Goal: Transaction & Acquisition: Download file/media

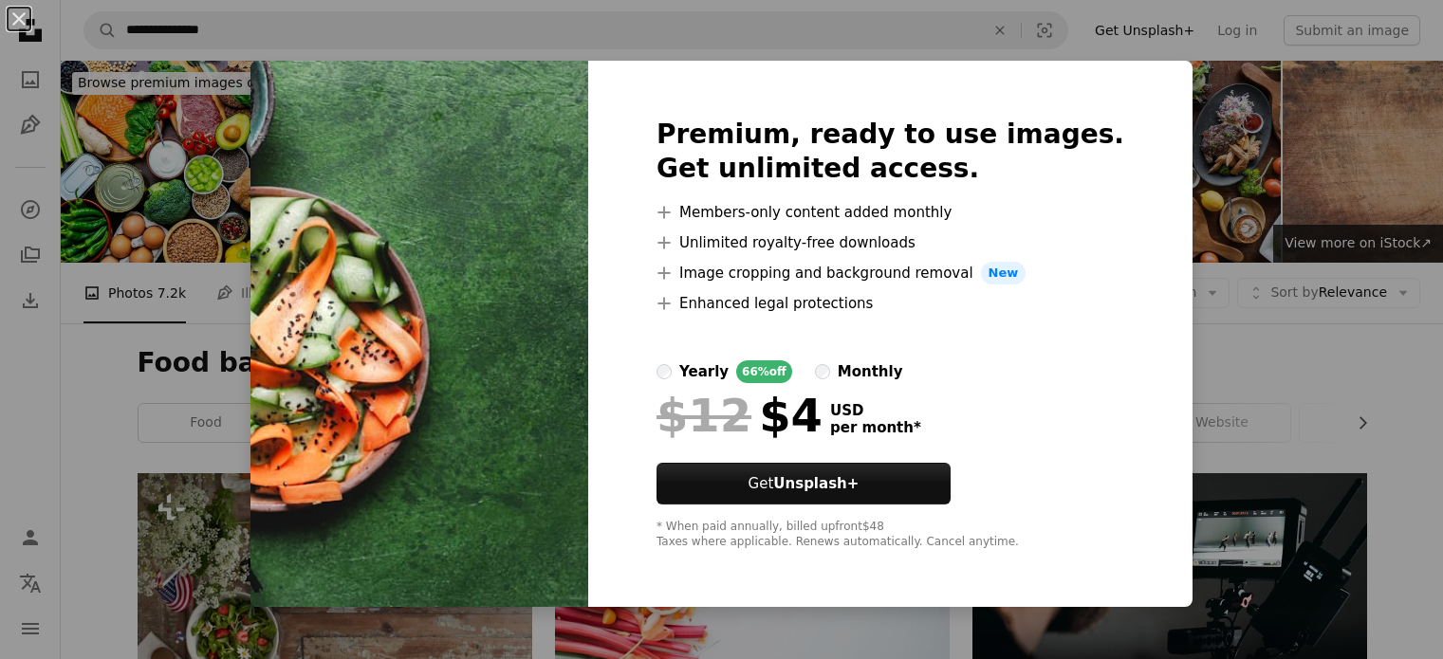
scroll to position [821, 0]
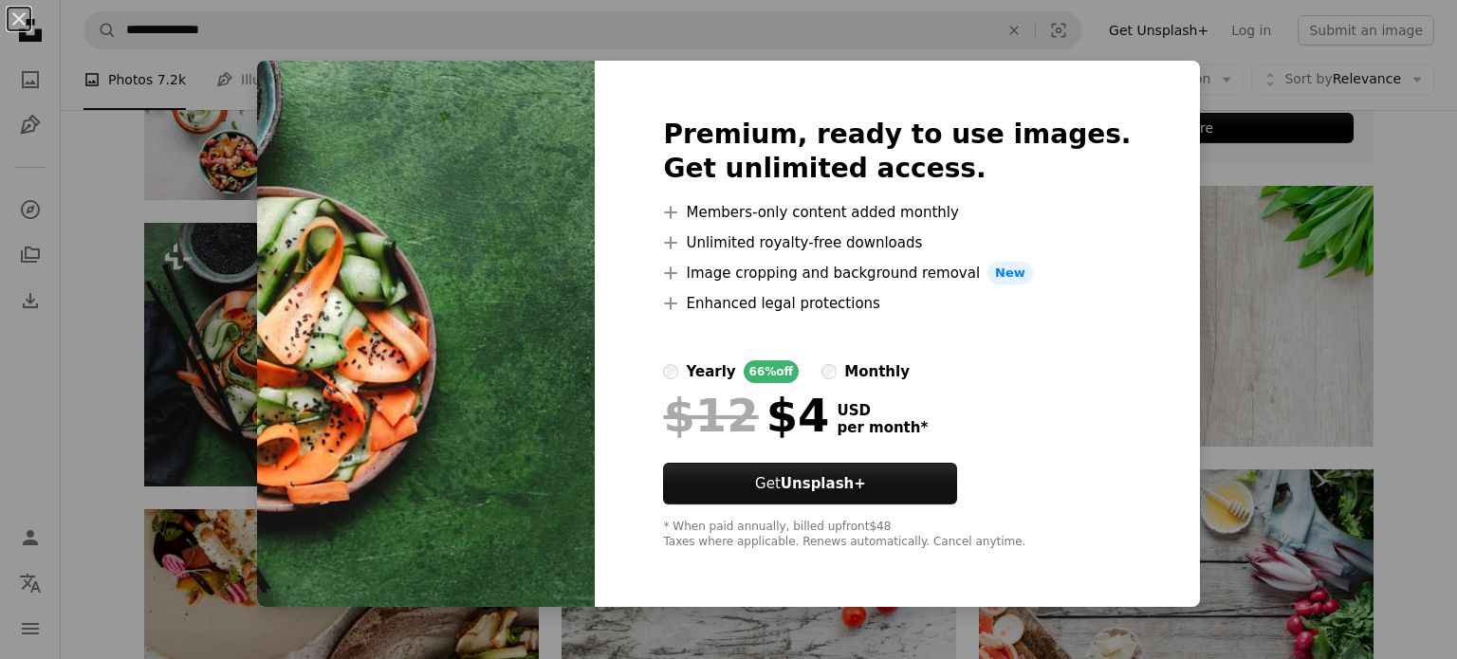
click at [209, 261] on div "An X shape Premium, ready to use images. Get unlimited access. A plus sign Memb…" at bounding box center [728, 329] width 1457 height 659
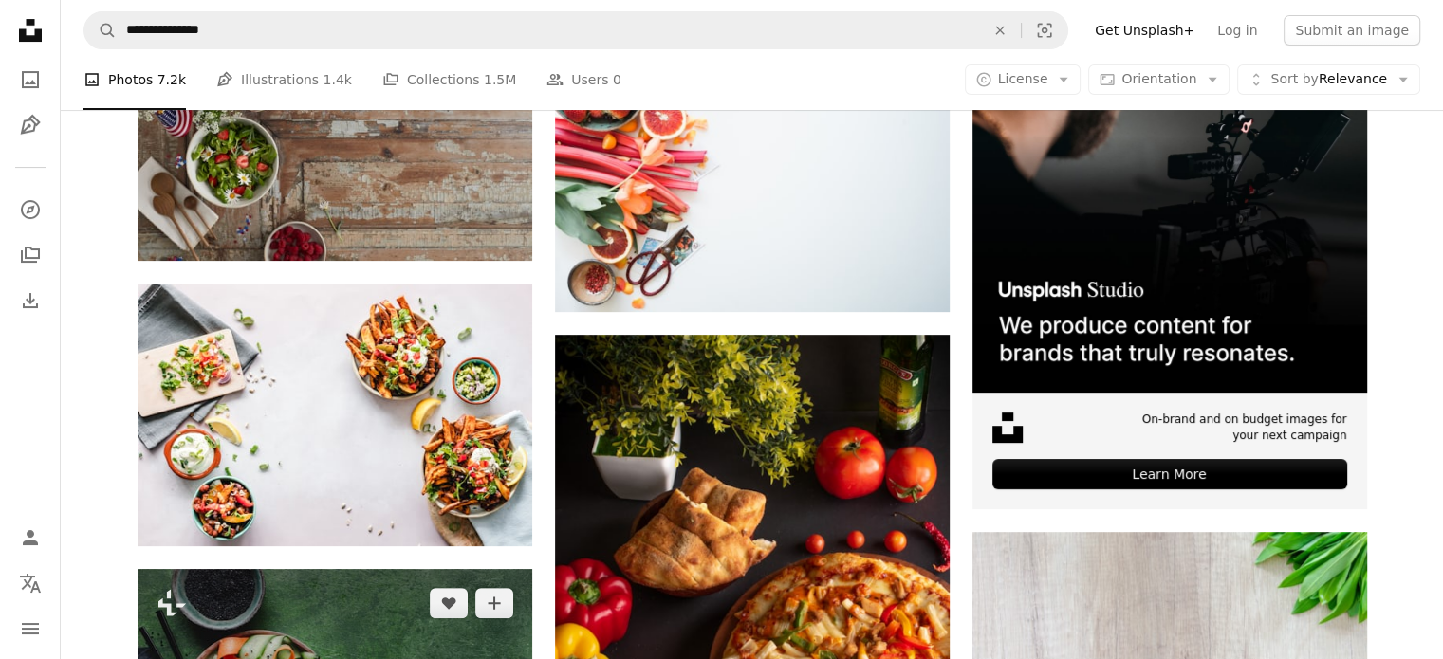
scroll to position [444, 0]
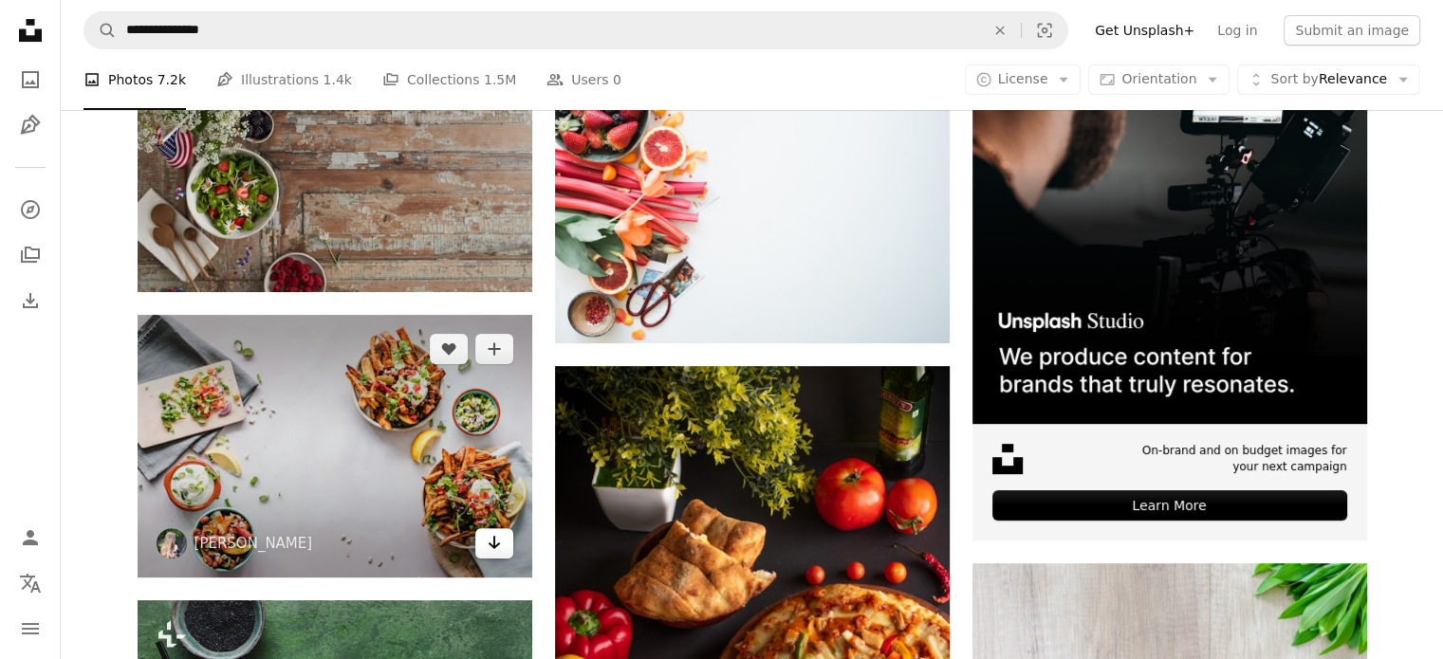
click at [487, 541] on icon "Arrow pointing down" at bounding box center [494, 542] width 15 height 23
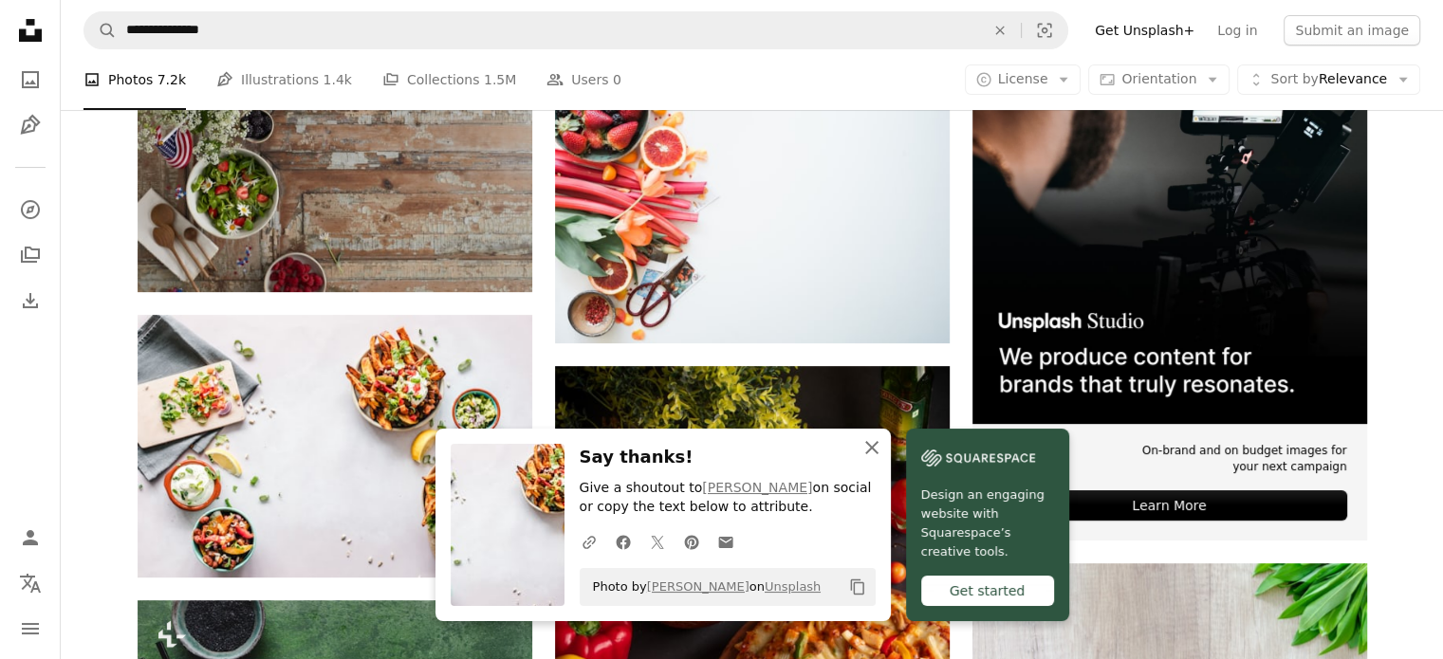
click at [873, 455] on icon "An X shape" at bounding box center [871, 447] width 23 height 23
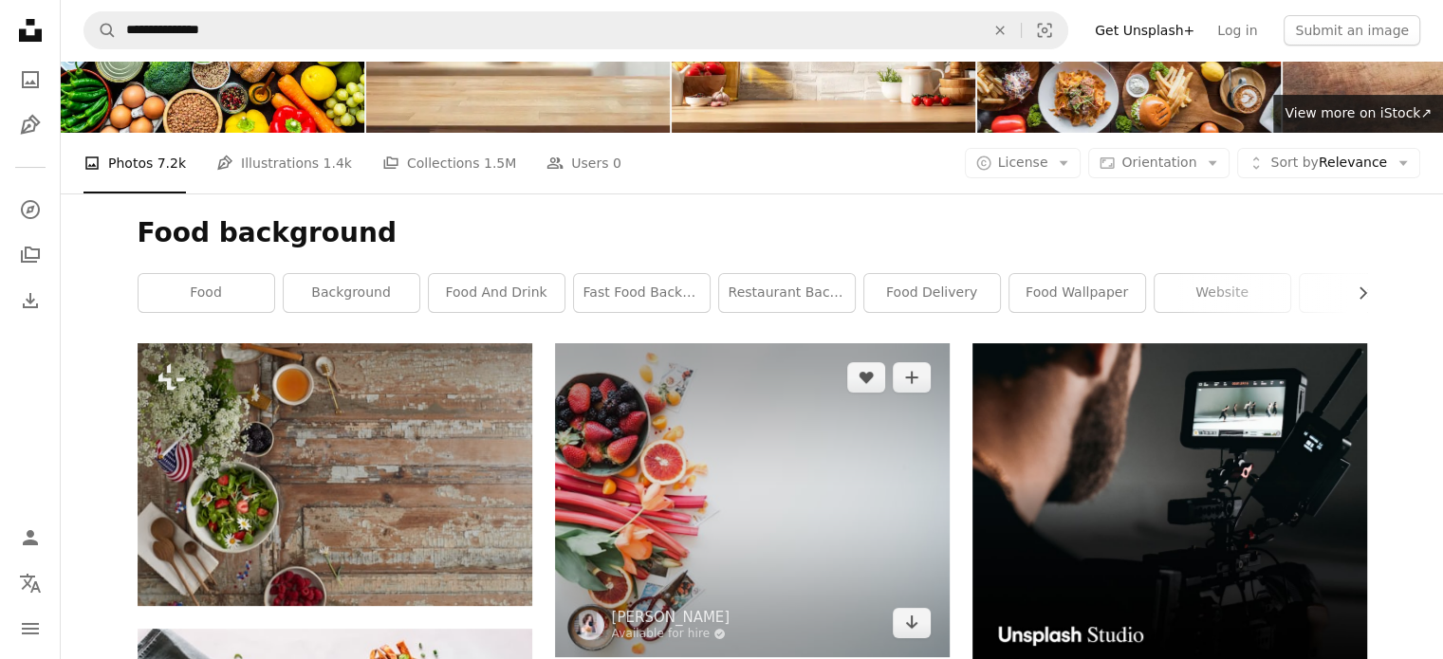
scroll to position [69, 0]
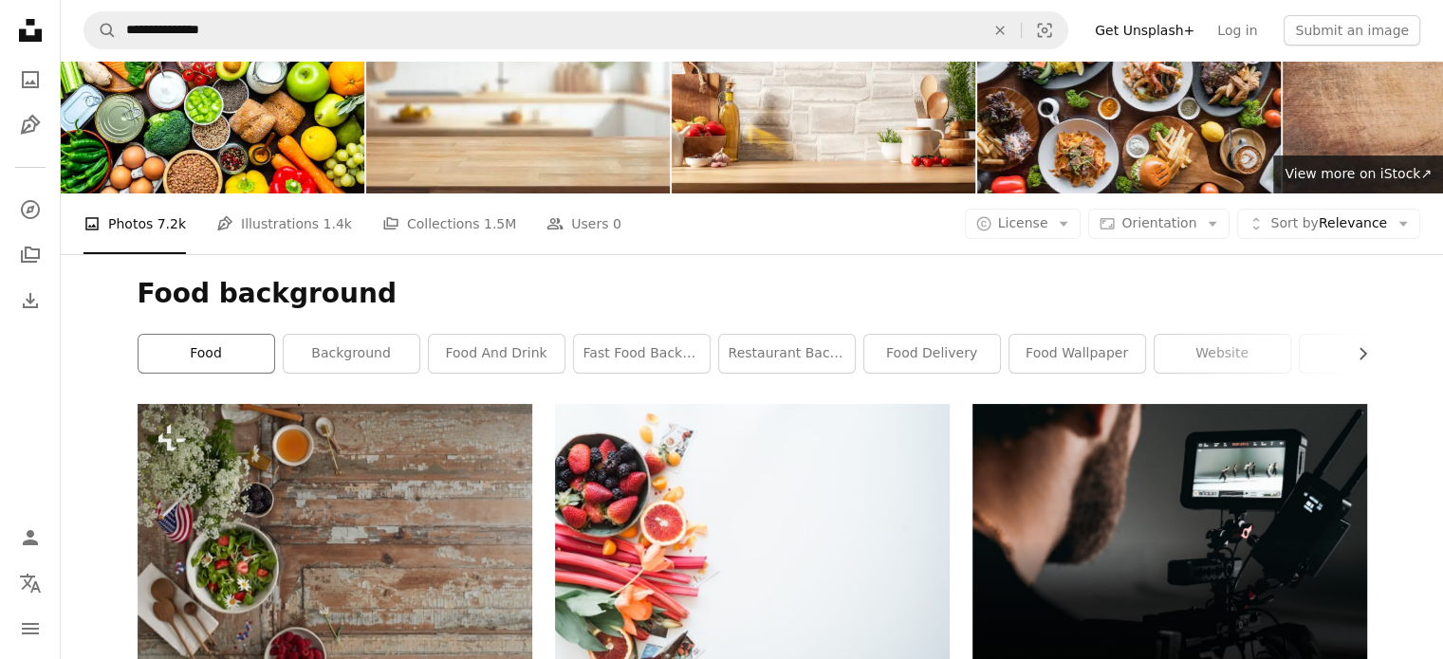
click at [255, 348] on link "food" at bounding box center [206, 354] width 136 height 38
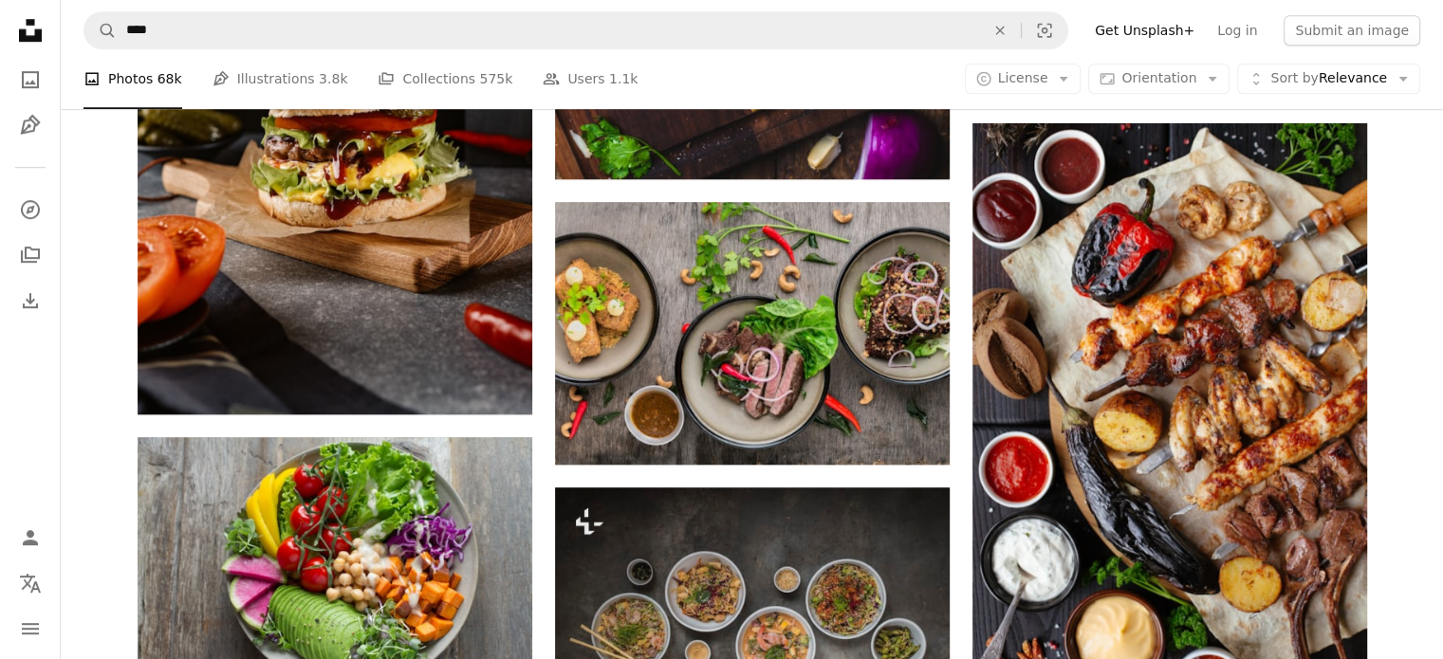
scroll to position [1355, 0]
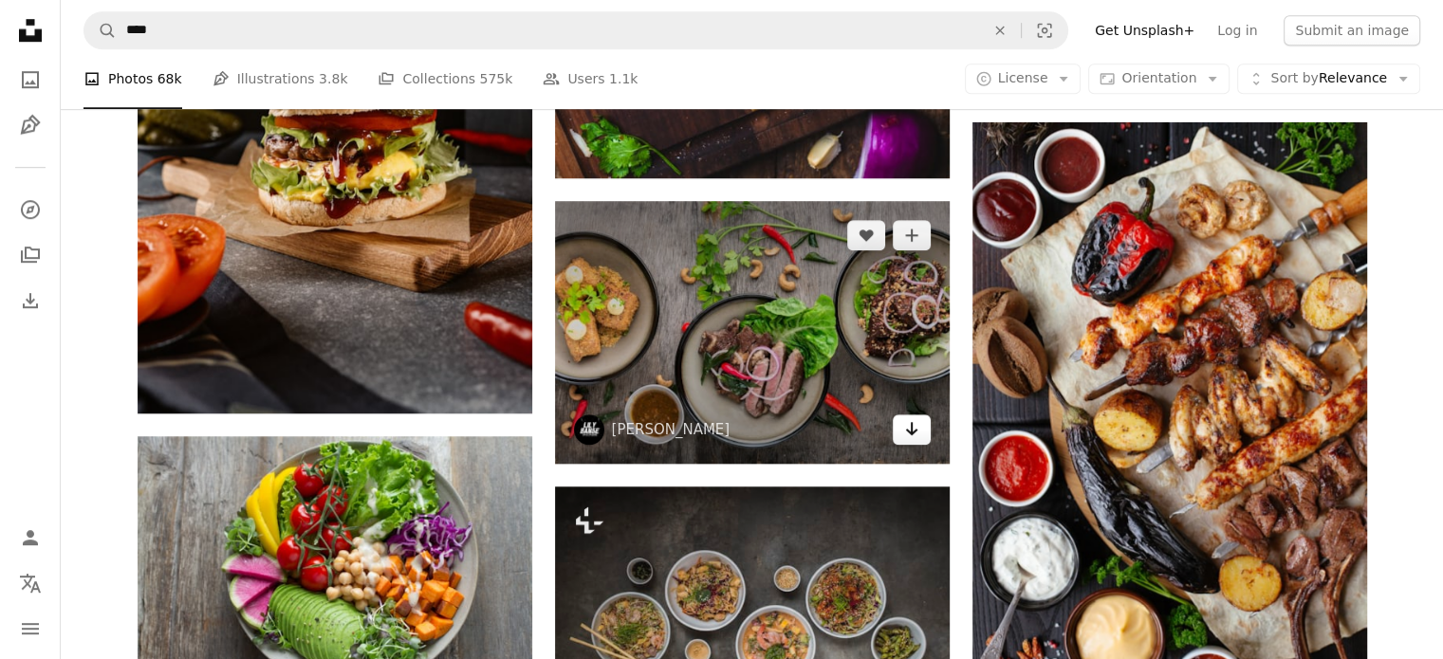
click at [911, 430] on icon "Download" at bounding box center [911, 428] width 12 height 13
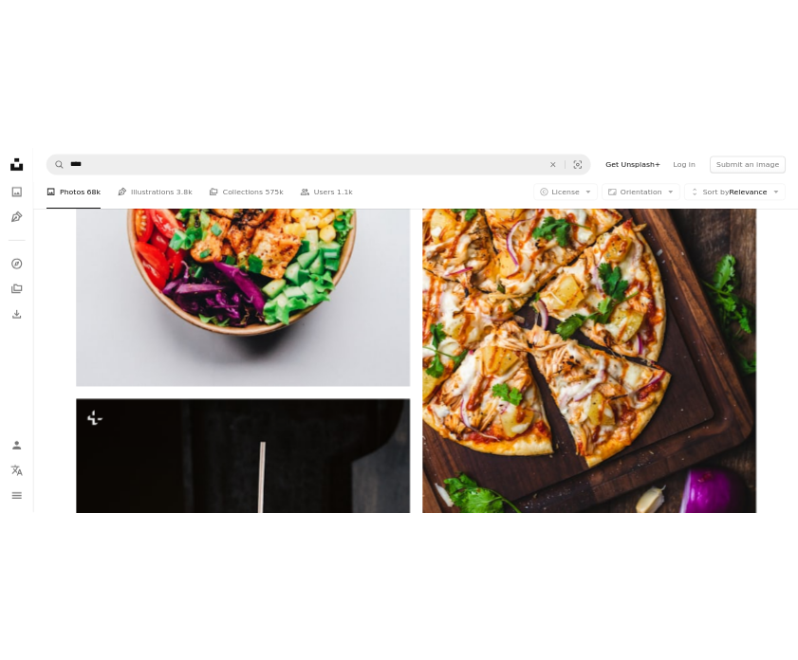
scroll to position [5335, 0]
